Goal: Information Seeking & Learning: Learn about a topic

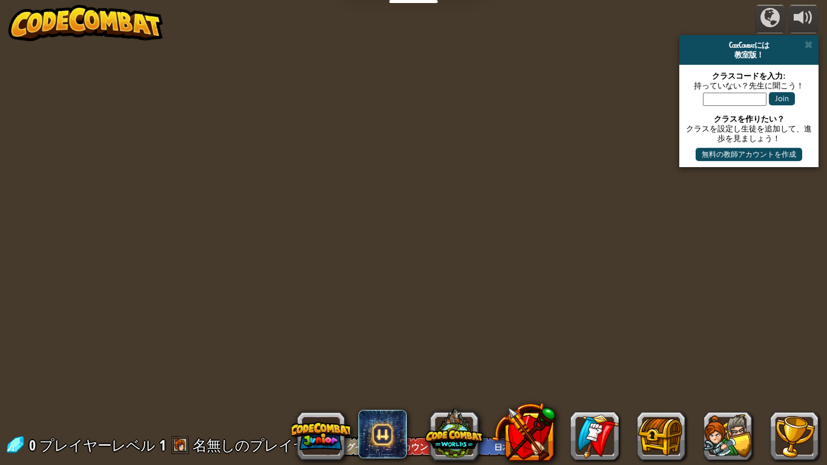
select select "ja"
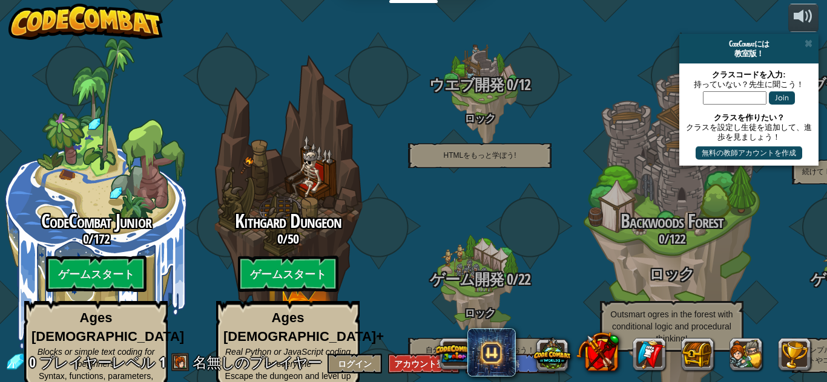
select select "ja"
